Goal: Find specific page/section: Find specific page/section

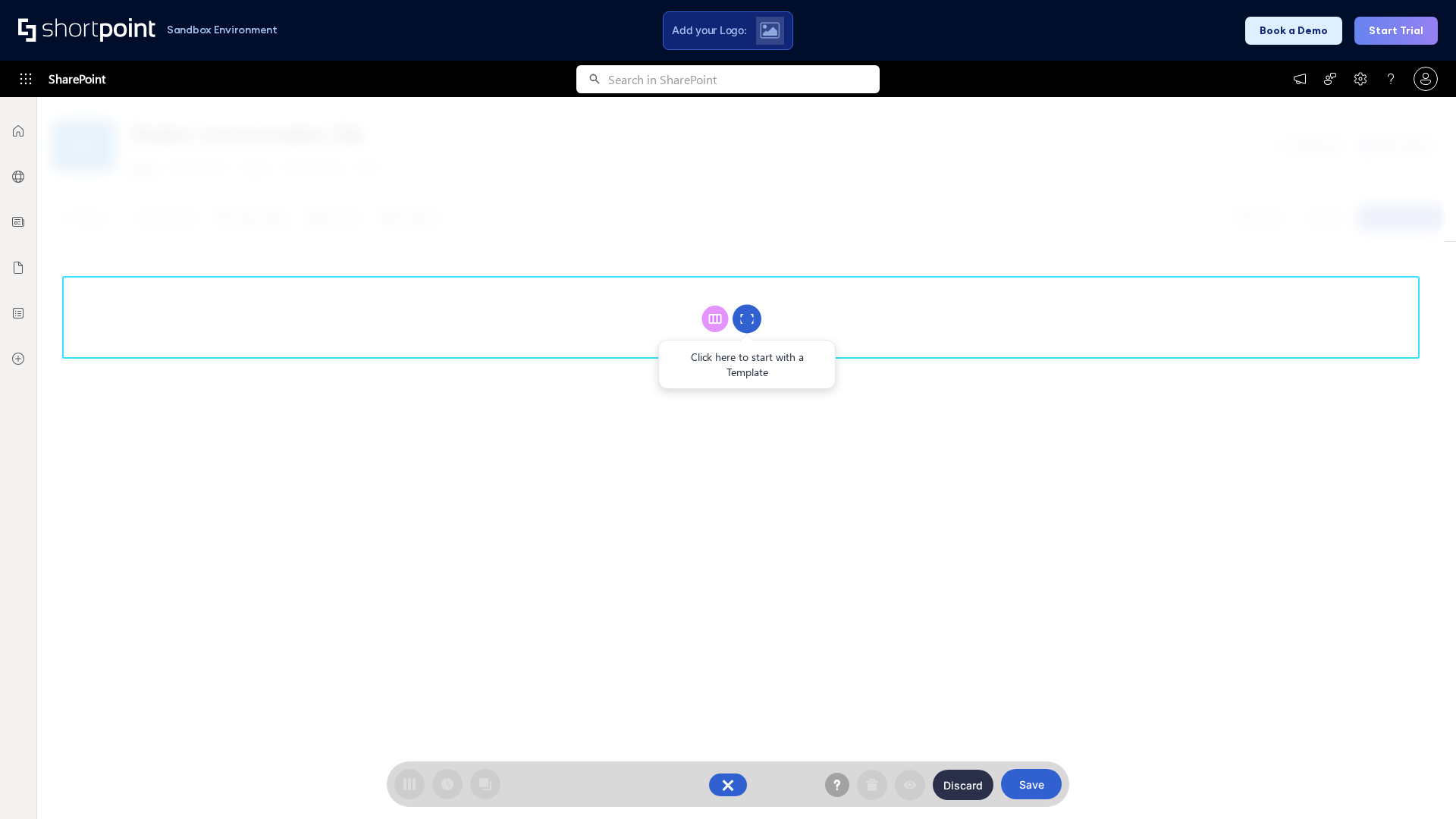
click at [747, 318] on circle at bounding box center [748, 319] width 29 height 29
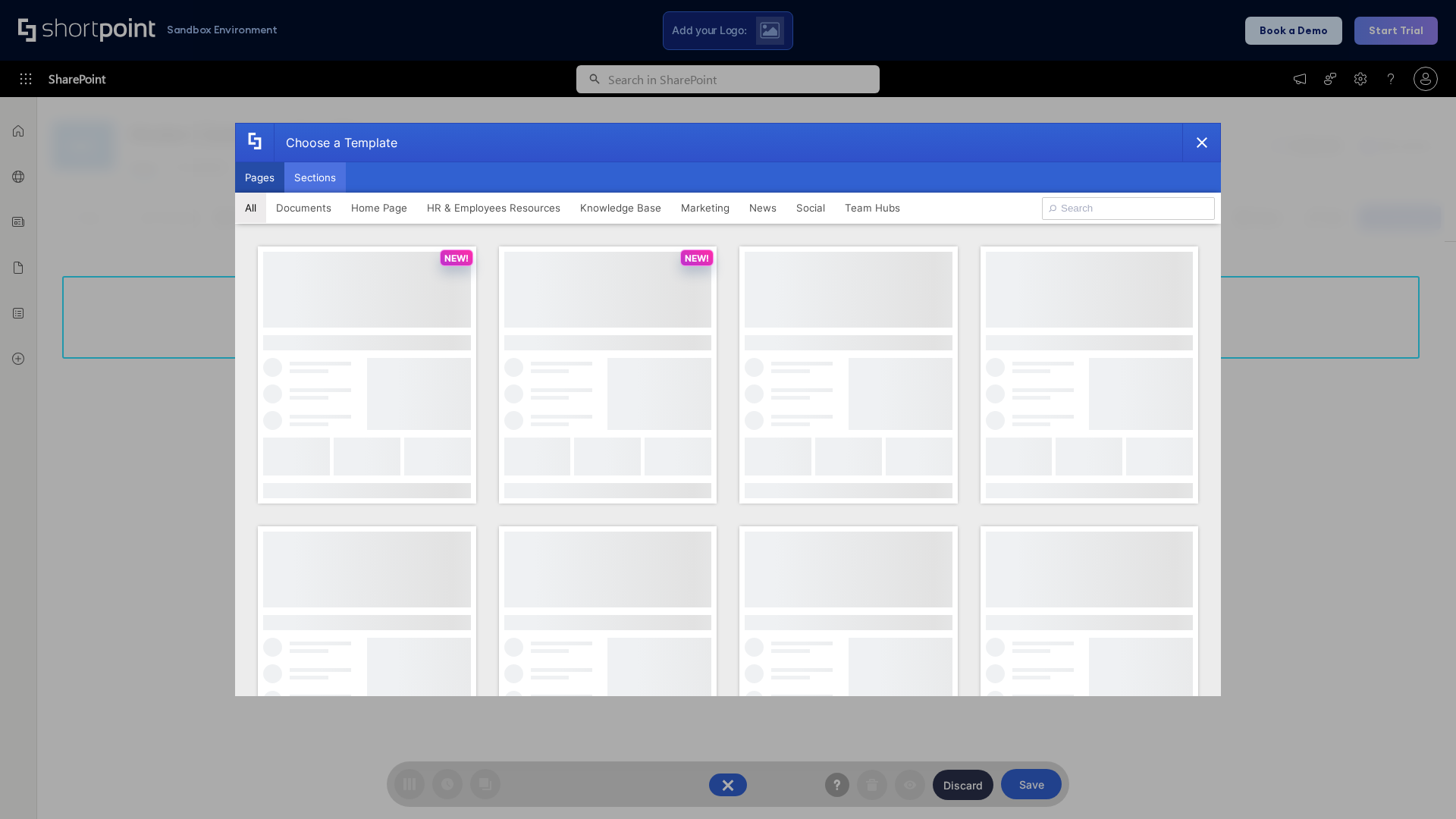
click at [315, 178] on button "Sections" at bounding box center [314, 177] width 61 height 30
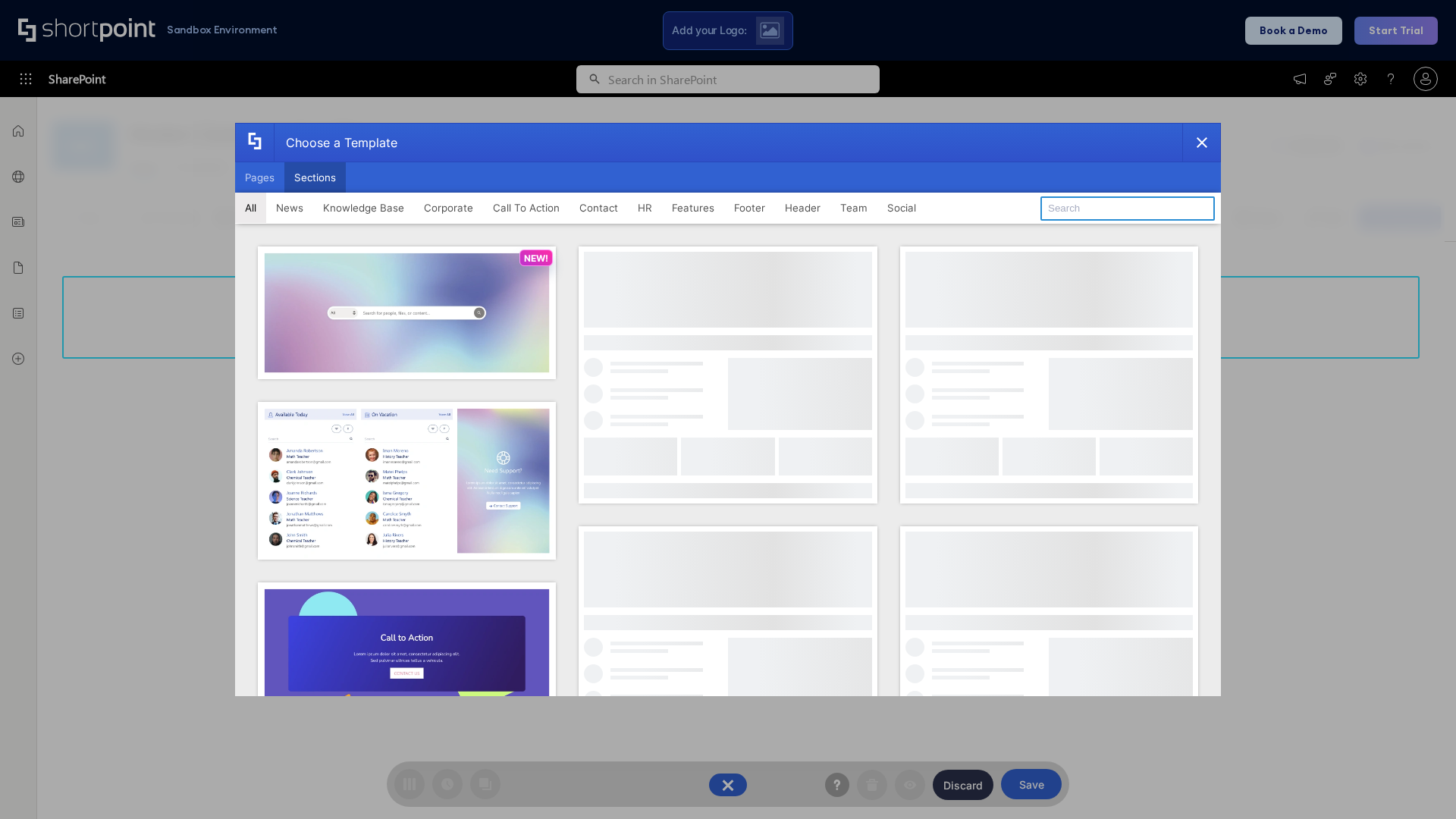
type input "Features Kit 2"
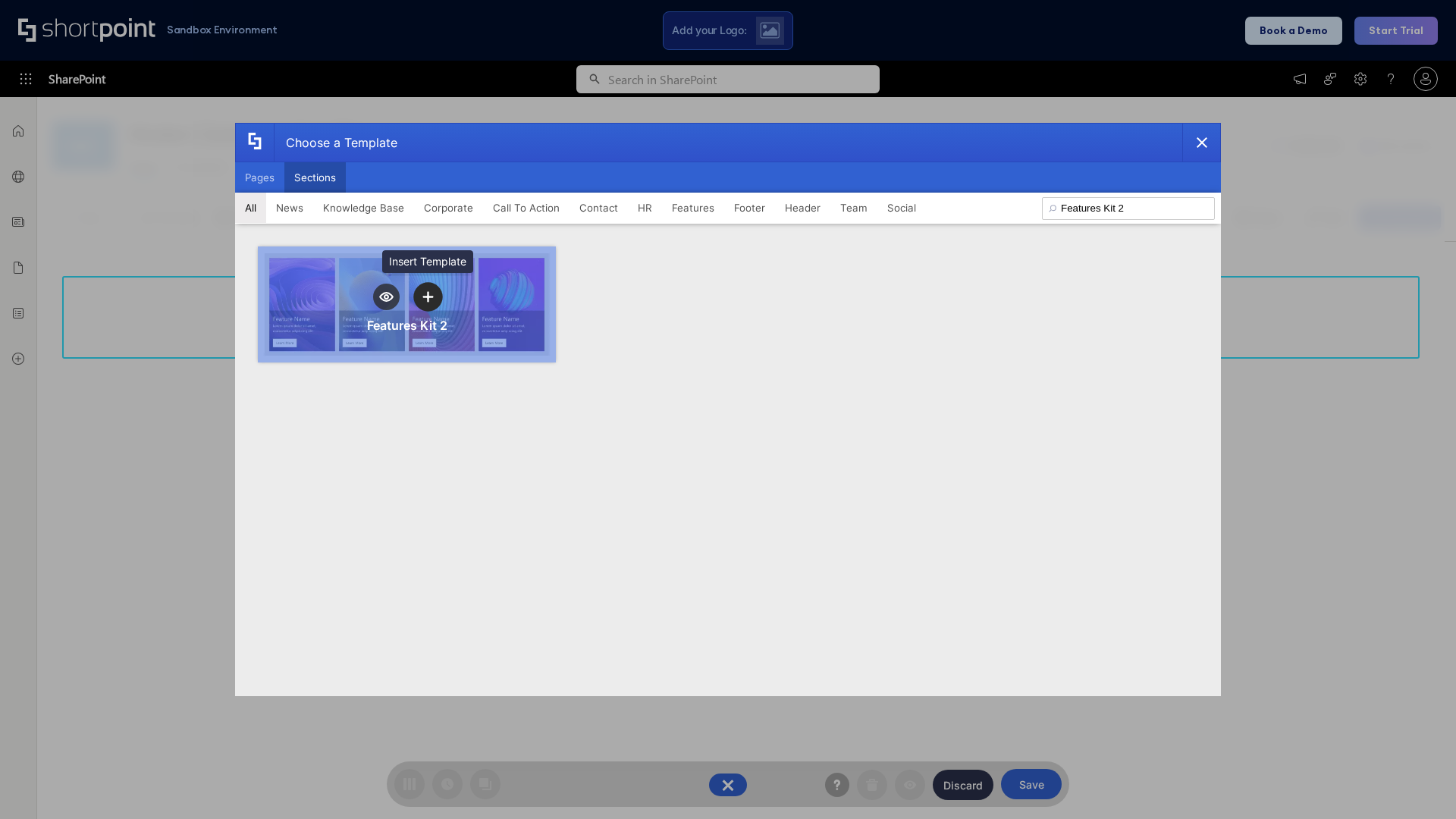
click at [427, 297] on icon "template selector" at bounding box center [427, 296] width 11 height 11
